Goal: Navigation & Orientation: Find specific page/section

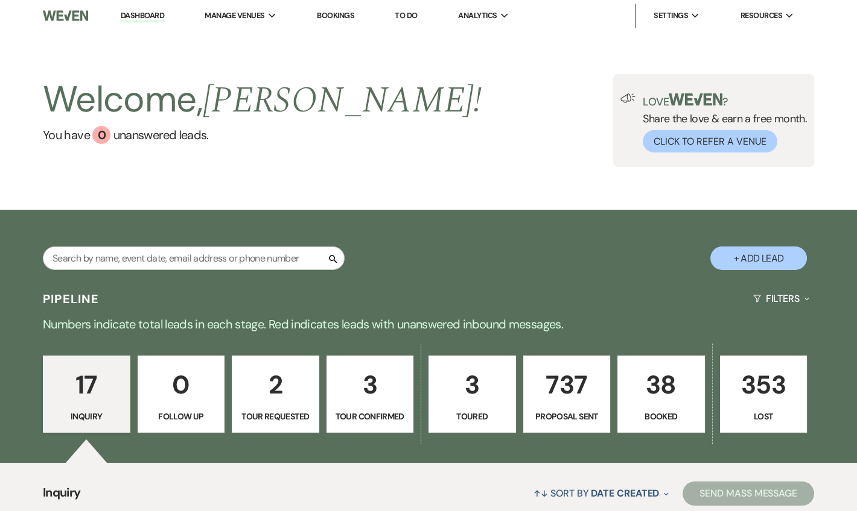
click at [145, 18] on link "Dashboard" at bounding box center [142, 15] width 43 height 11
click at [155, 16] on link "Dashboard" at bounding box center [142, 15] width 43 height 11
